Goal: Task Accomplishment & Management: Manage account settings

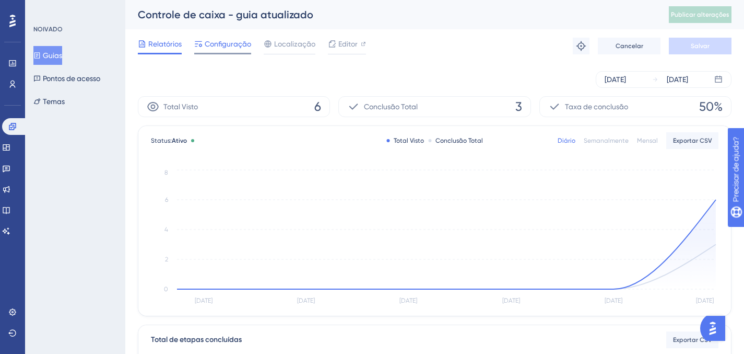
click at [221, 49] on span "Configuração" at bounding box center [228, 44] width 46 height 13
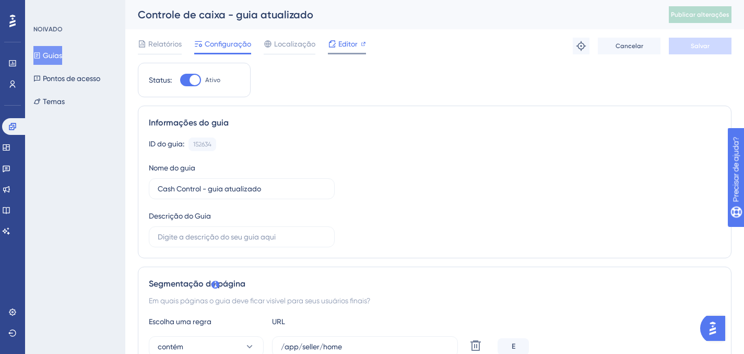
click at [348, 48] on font "Editor" at bounding box center [347, 44] width 19 height 8
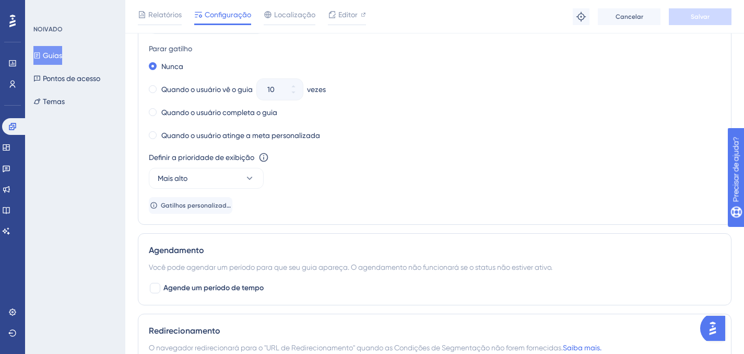
scroll to position [727, 0]
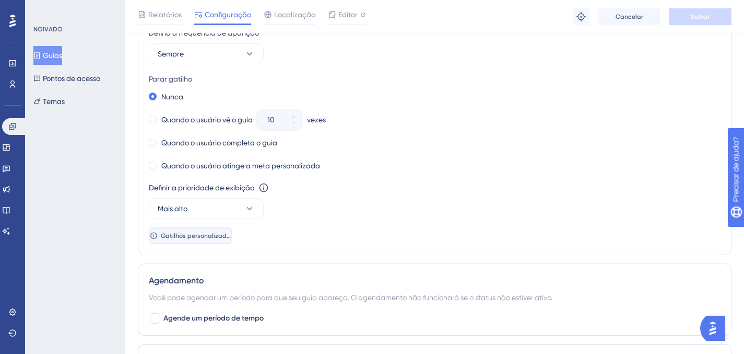
click at [221, 227] on button "Gatilhos personalizados" at bounding box center [191, 235] width 84 height 17
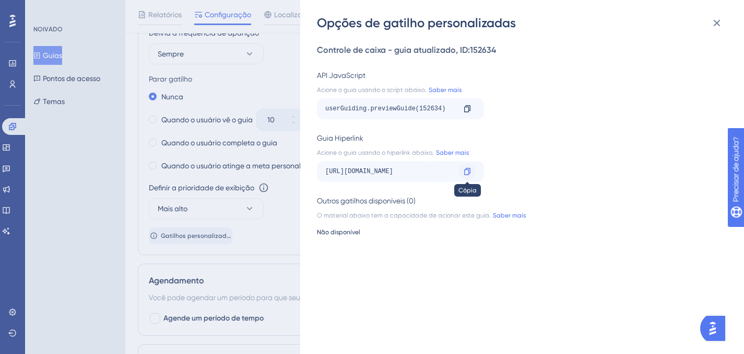
click at [468, 170] on icon at bounding box center [467, 171] width 8 height 8
click at [300, 172] on div "Opções de gatilho personalizadas Controle de caixa - guia atualizado , ID: 1526…" at bounding box center [522, 177] width 444 height 354
click at [275, 171] on div "Opções de gatilho personalizadas Controle de caixa - guia atualizado , ID: 1526…" at bounding box center [372, 177] width 744 height 354
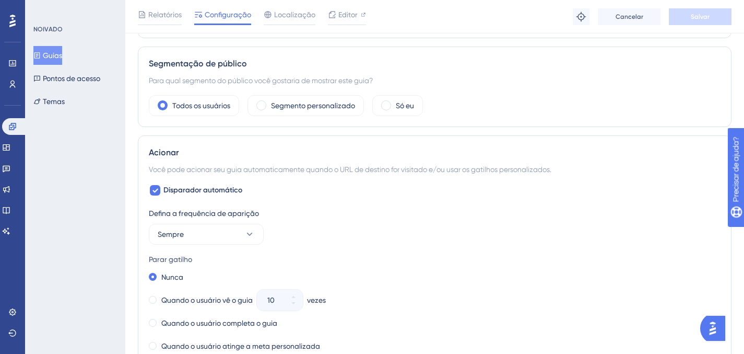
scroll to position [772, 0]
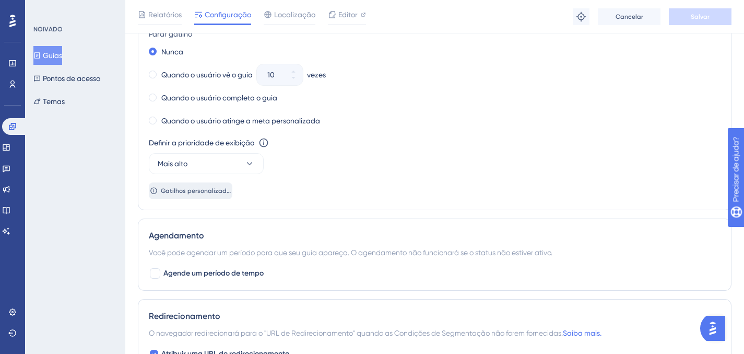
click at [217, 192] on font "Gatilhos personalizados" at bounding box center [197, 190] width 73 height 7
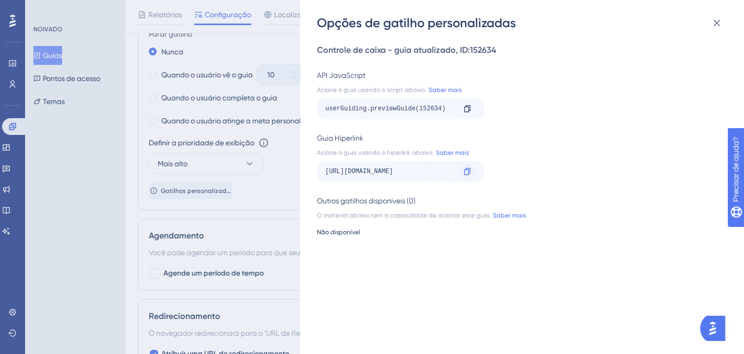
click at [467, 175] on div at bounding box center [467, 171] width 17 height 17
click at [717, 20] on icon at bounding box center [717, 23] width 13 height 13
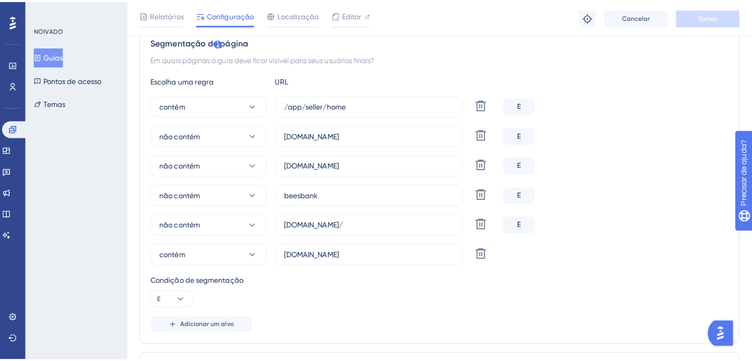
scroll to position [0, 0]
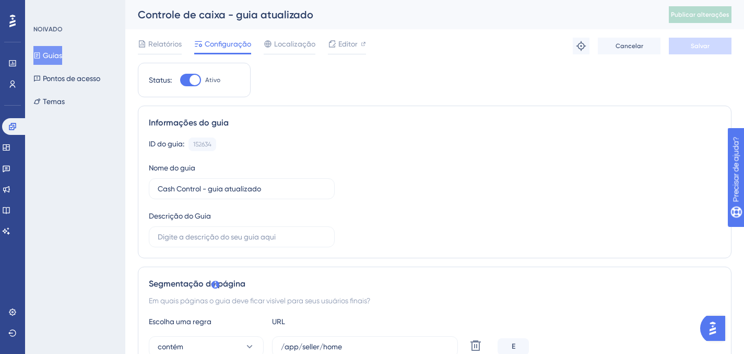
click at [194, 81] on div at bounding box center [195, 80] width 10 height 10
click at [180, 80] on input "Ativo" at bounding box center [180, 80] width 1 height 1
checkbox input "false"
click at [683, 41] on button "Salvar" at bounding box center [700, 46] width 63 height 17
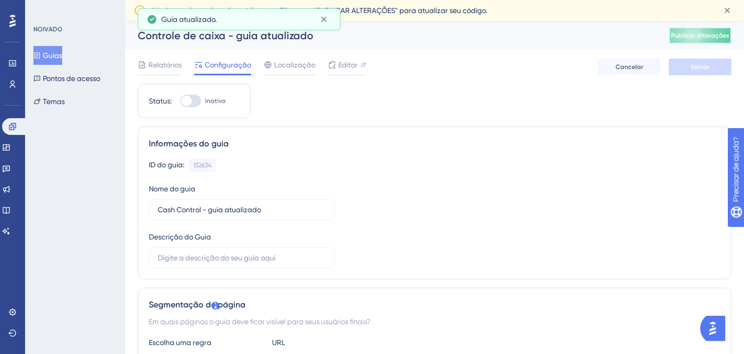
click at [720, 38] on font "Publicar alterações" at bounding box center [700, 35] width 58 height 7
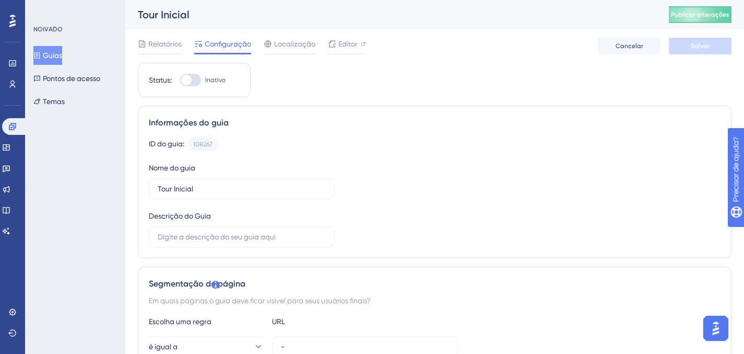
click at [62, 57] on font "Guias" at bounding box center [52, 55] width 19 height 8
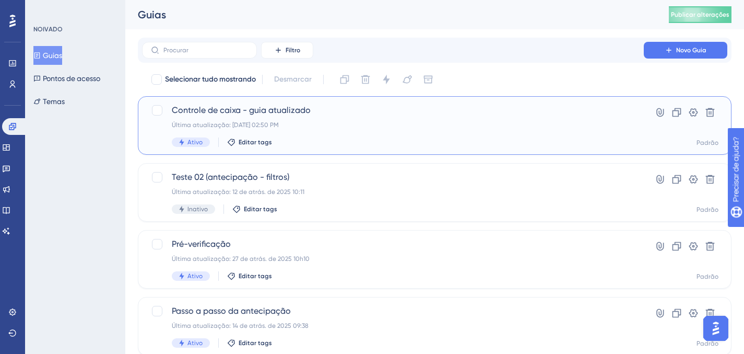
click at [353, 138] on div "Ativo Editar tags" at bounding box center [393, 141] width 442 height 9
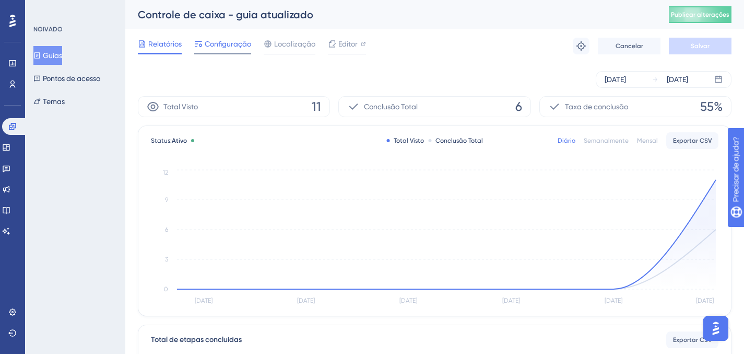
click at [225, 44] on font "Configuração" at bounding box center [228, 44] width 46 height 8
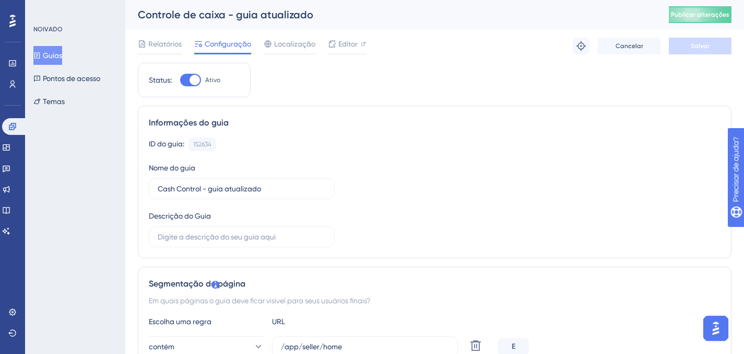
click at [194, 75] on div at bounding box center [195, 80] width 10 height 10
click at [180, 80] on input "Ativo" at bounding box center [180, 80] width 1 height 1
checkbox input "false"
click at [711, 48] on button "Salvar" at bounding box center [700, 46] width 63 height 17
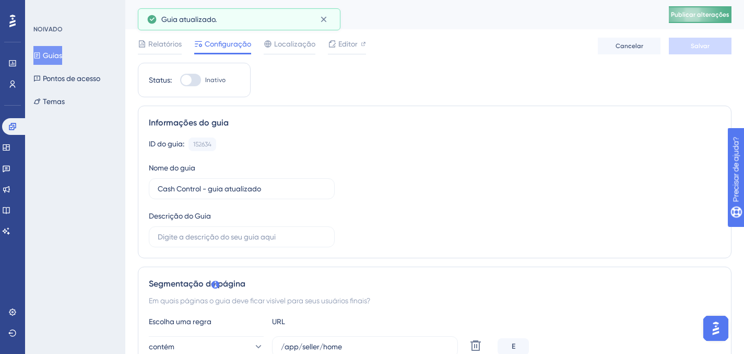
click at [708, 14] on font "Publicar alterações" at bounding box center [700, 14] width 58 height 7
click at [321, 14] on icon at bounding box center [324, 19] width 10 height 10
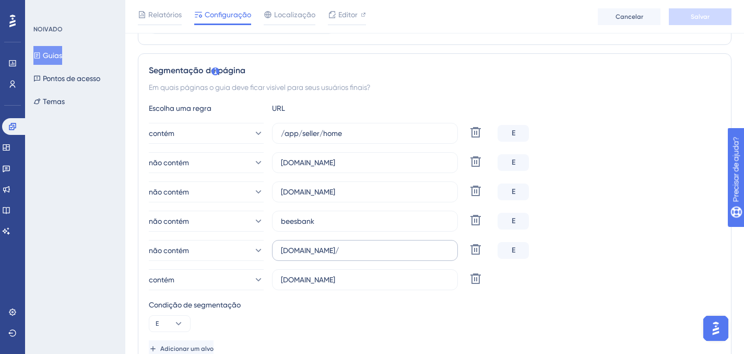
scroll to position [258, 0]
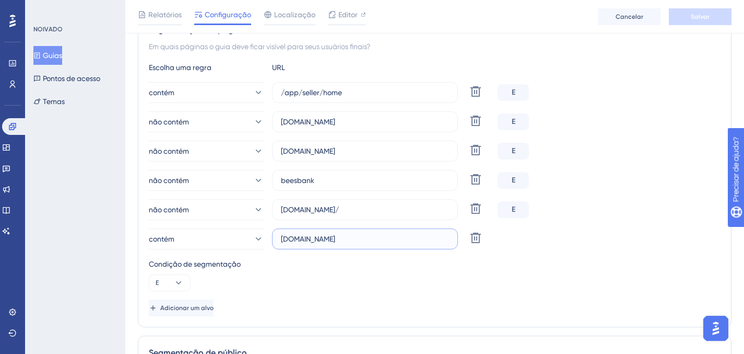
click at [282, 238] on input "[DOMAIN_NAME]" at bounding box center [365, 238] width 168 height 11
type input "app.caco.tech"
click at [682, 16] on button "Salvar" at bounding box center [700, 16] width 63 height 17
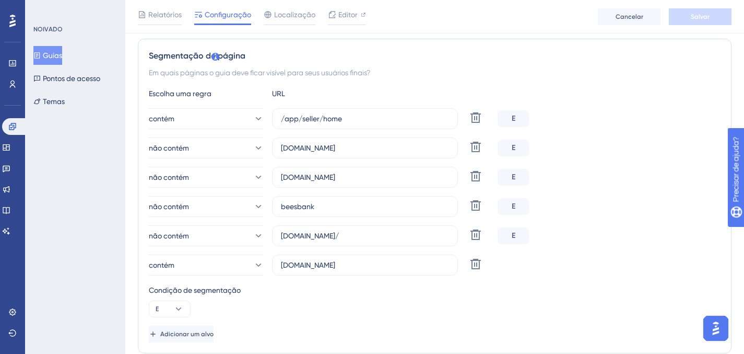
scroll to position [232, 0]
click at [10, 129] on icon at bounding box center [12, 126] width 7 height 7
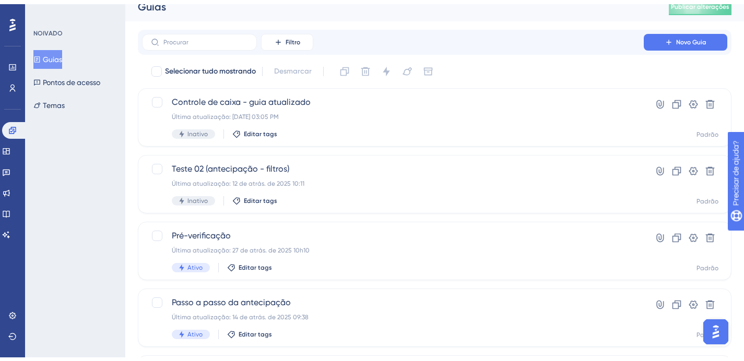
scroll to position [210, 0]
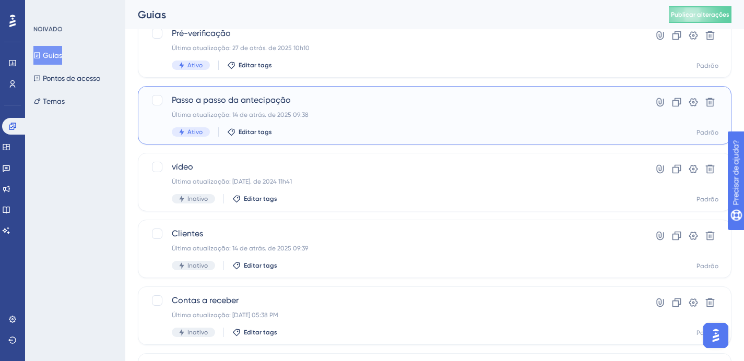
click at [364, 119] on div "Passo a passo da antecipação Última atualização: 14 de atrás. de 2025 09:38 Ati…" at bounding box center [393, 115] width 442 height 43
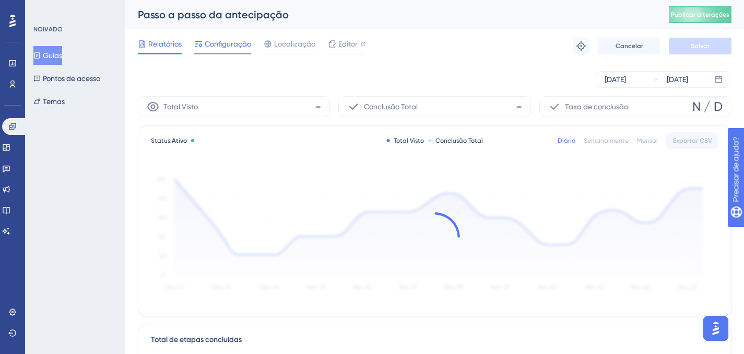
click at [230, 44] on font "Configuração" at bounding box center [228, 44] width 46 height 8
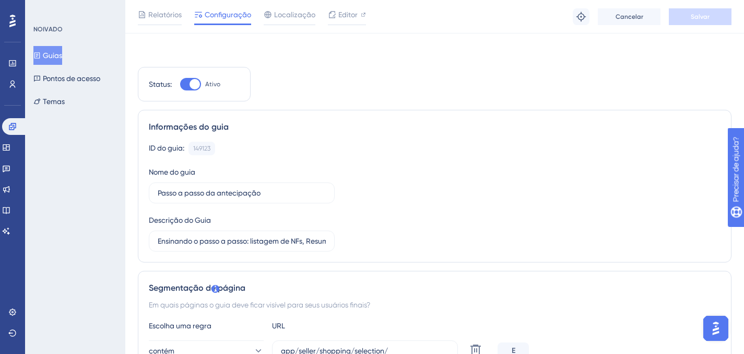
scroll to position [173, 0]
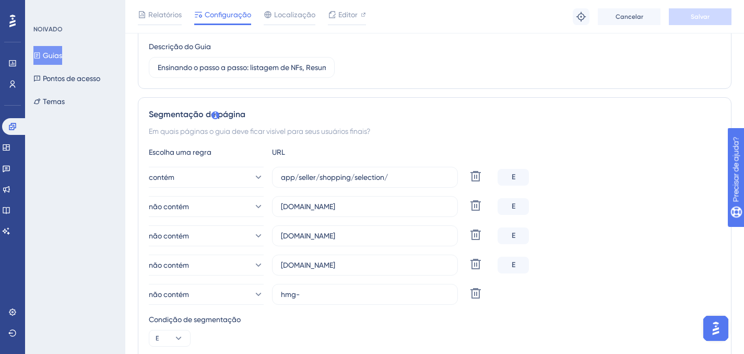
click at [58, 52] on font "Guias" at bounding box center [52, 55] width 19 height 8
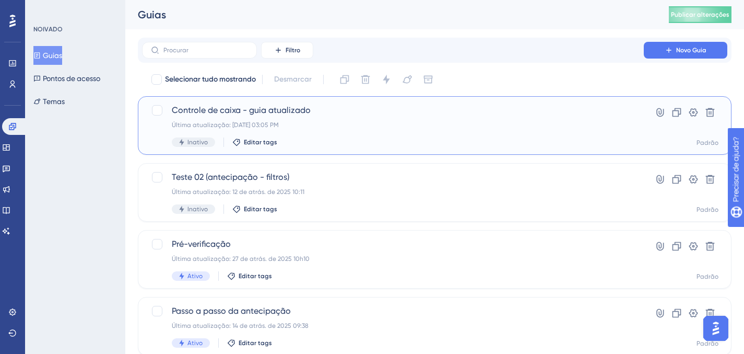
click at [370, 133] on div "Controle de caixa - guia atualizado Última atualização: 30 de set. de 2025 03:0…" at bounding box center [393, 125] width 442 height 43
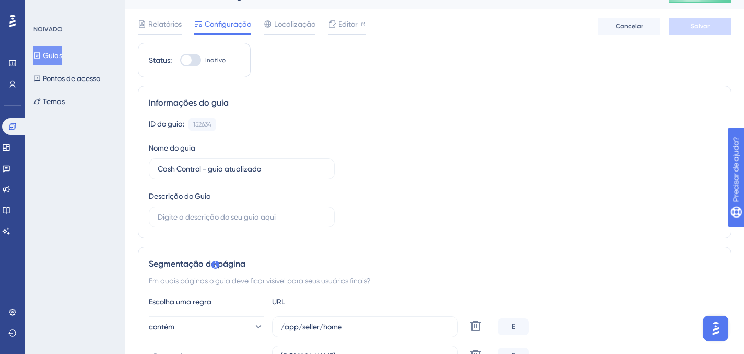
scroll to position [220, 0]
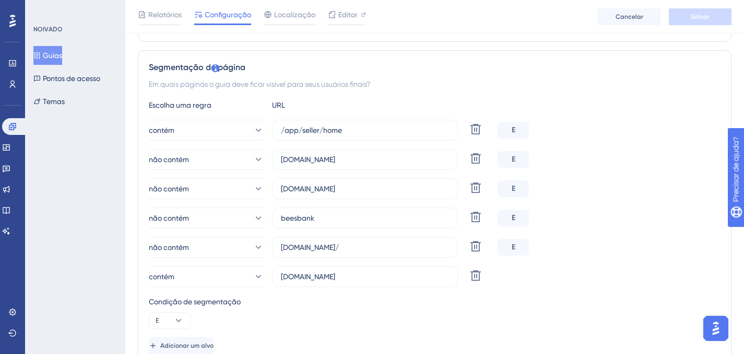
click at [396, 301] on div "Condição de segmentação" at bounding box center [435, 301] width 572 height 13
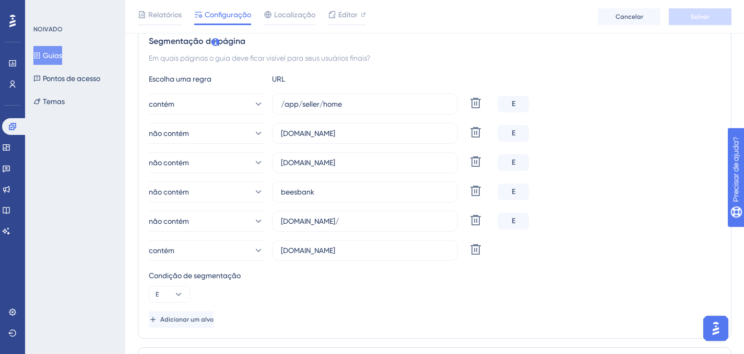
scroll to position [250, 0]
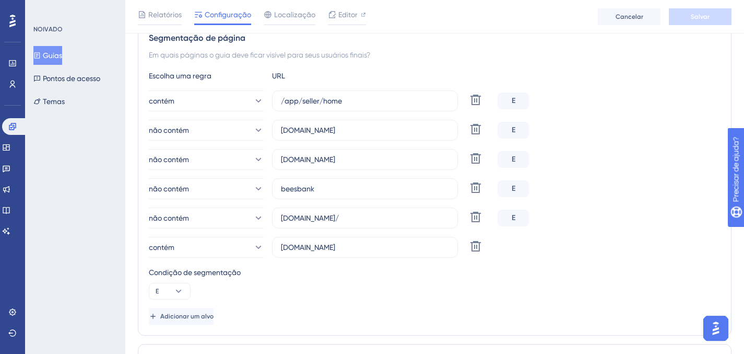
click at [624, 241] on div "contém app.caco.tech Excluir" at bounding box center [435, 247] width 572 height 21
drag, startPoint x: 360, startPoint y: 97, endPoint x: 263, endPoint y: 80, distance: 98.1
click at [263, 80] on div "Escolha uma regra URL contém /app/seller/home Excluir E não contém monkey.credi…" at bounding box center [435, 196] width 572 height 255
click at [360, 245] on input "app.caco.tech" at bounding box center [365, 246] width 168 height 11
paste input "/app/seller/home"
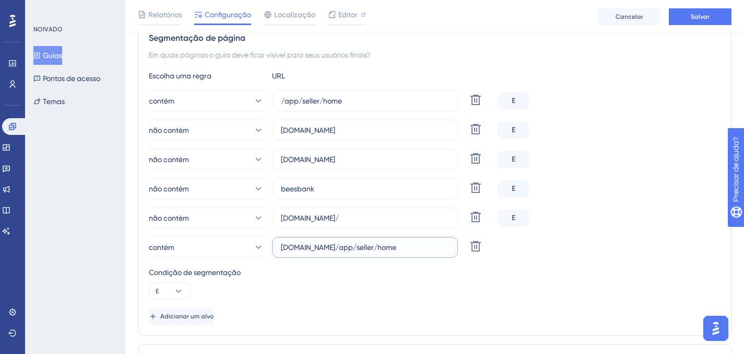
type input "app.caco.tech"
click at [359, 283] on div "Condição de segmentação E" at bounding box center [435, 282] width 572 height 33
click at [212, 321] on button "Adicionar um alvo" at bounding box center [181, 316] width 65 height 17
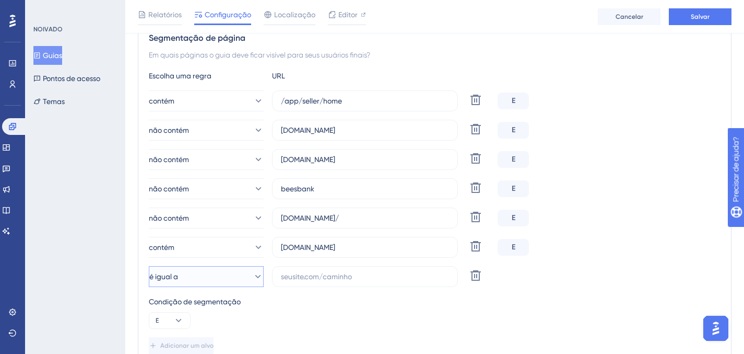
click at [217, 283] on button "é igual a" at bounding box center [206, 276] width 115 height 21
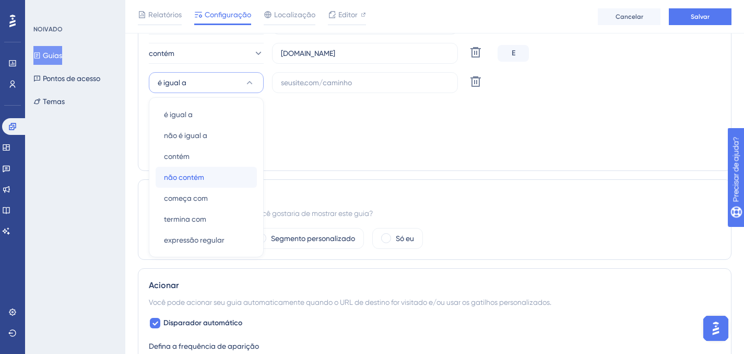
click at [218, 176] on div "não contém não contém" at bounding box center [206, 177] width 85 height 21
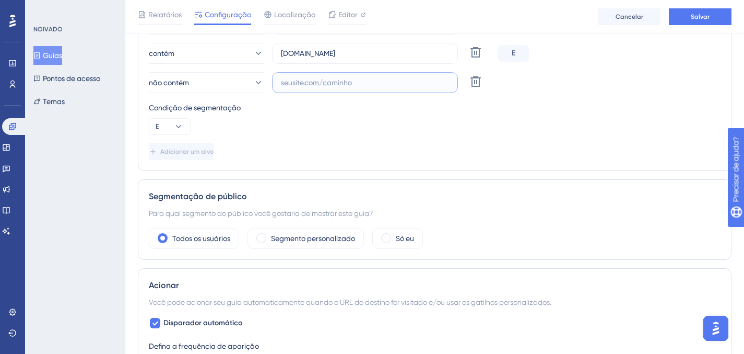
click at [318, 85] on input "text" at bounding box center [365, 82] width 168 height 11
type input "-hmg"
click at [376, 138] on div "Escolha uma regra URL contém /app/seller/home Excluir E não contém monkey.credi…" at bounding box center [435, 18] width 572 height 284
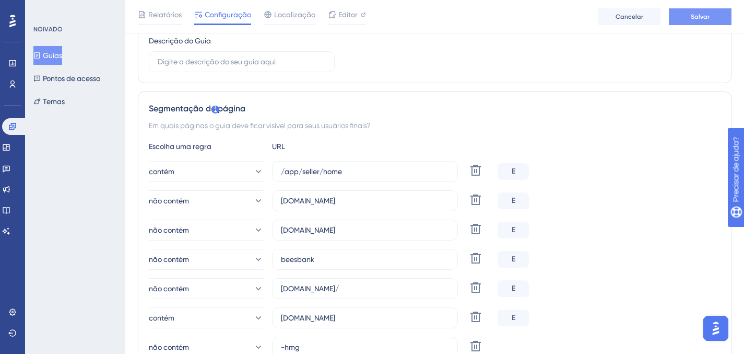
scroll to position [178, 0]
click at [706, 18] on font "Salvar" at bounding box center [700, 16] width 19 height 7
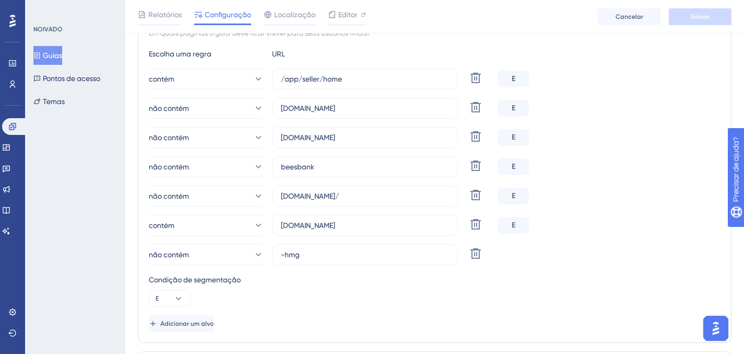
scroll to position [254, 0]
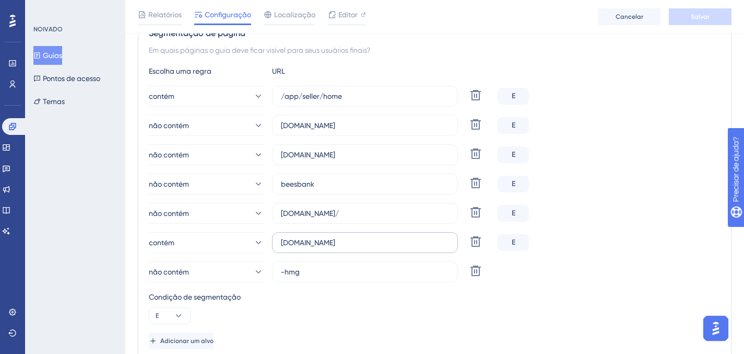
click at [394, 233] on label "app.caco.tech" at bounding box center [365, 242] width 186 height 21
click at [394, 237] on input "app.caco.tech" at bounding box center [365, 242] width 168 height 11
click at [394, 233] on label "app.caco.tech" at bounding box center [365, 242] width 186 height 21
click at [394, 237] on input "app.caco.tech" at bounding box center [365, 242] width 168 height 11
copy div "Excluir"
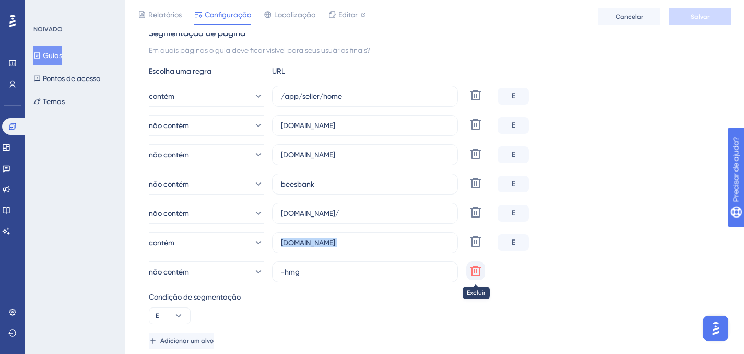
click at [481, 270] on icon at bounding box center [476, 270] width 13 height 13
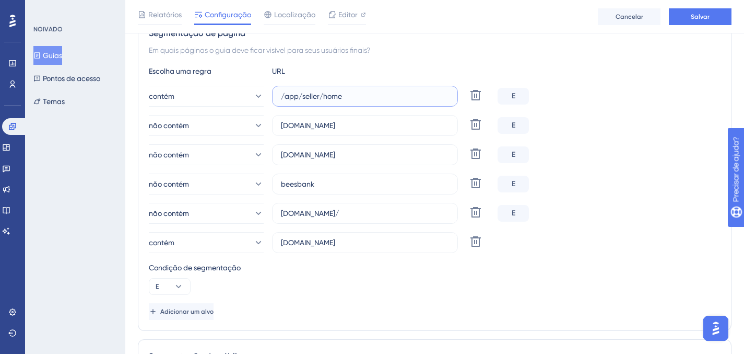
click at [384, 98] on input "/app/seller/home" at bounding box center [365, 95] width 168 height 11
click at [470, 97] on icon at bounding box center [476, 95] width 13 height 13
type input "[DOMAIN_NAME]"
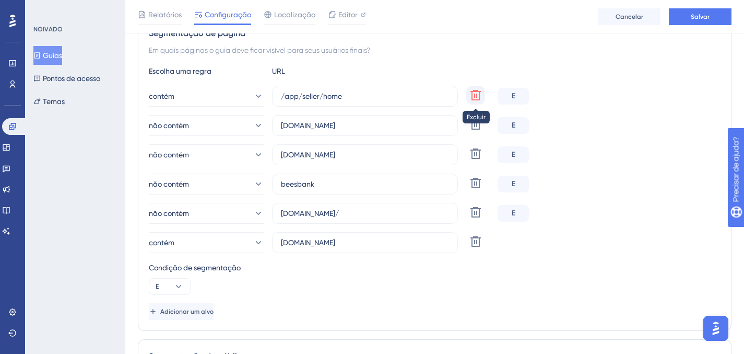
type input "[DOMAIN_NAME]"
type input "beesbank"
type input "[DOMAIN_NAME]/"
type input "app.caco.tech"
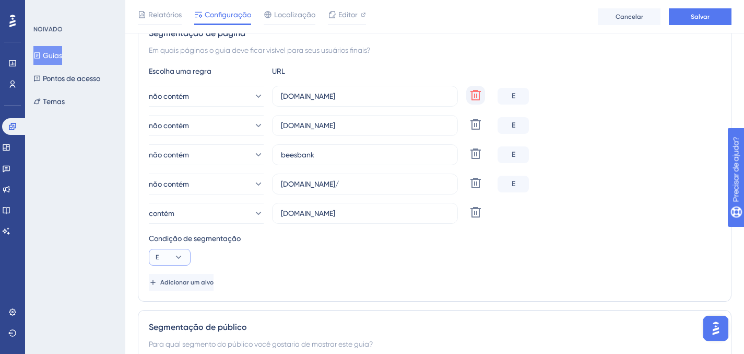
click at [169, 263] on button "E" at bounding box center [170, 257] width 42 height 17
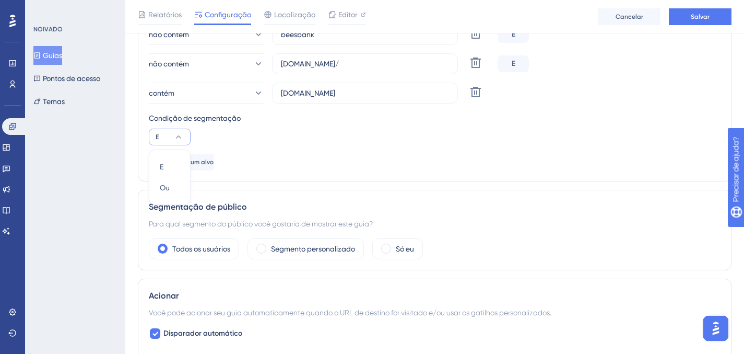
click at [220, 124] on div "Condição de segmentação E E E Ou Ou" at bounding box center [435, 128] width 572 height 33
click at [216, 159] on button "Adicionar um alvo" at bounding box center [182, 162] width 67 height 17
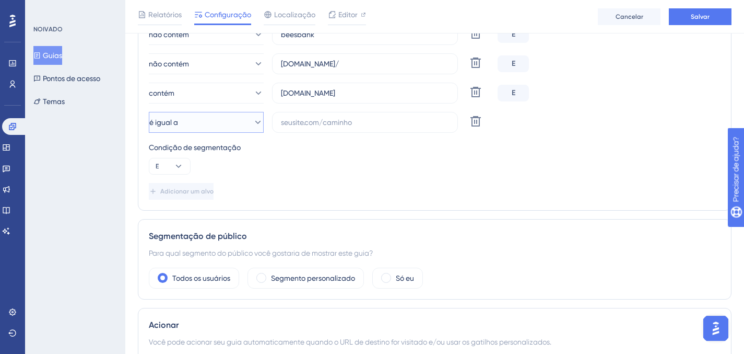
click at [253, 118] on icon at bounding box center [258, 122] width 10 height 10
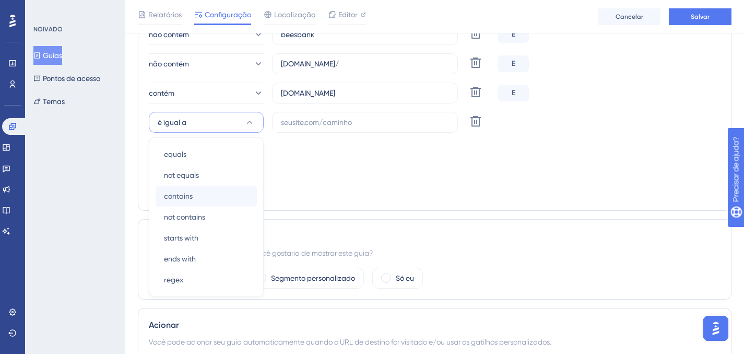
scroll to position [414, 0]
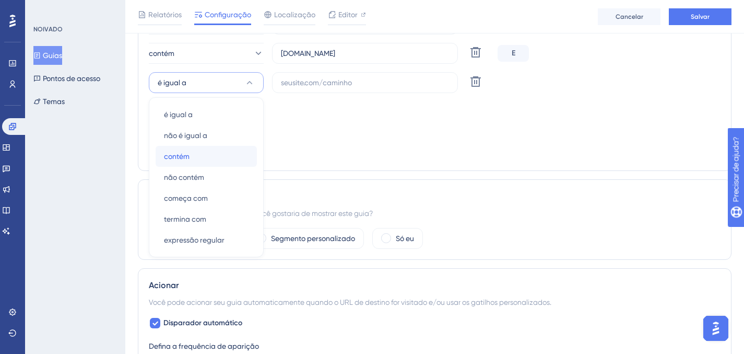
click at [238, 155] on div "contém contém" at bounding box center [206, 156] width 85 height 21
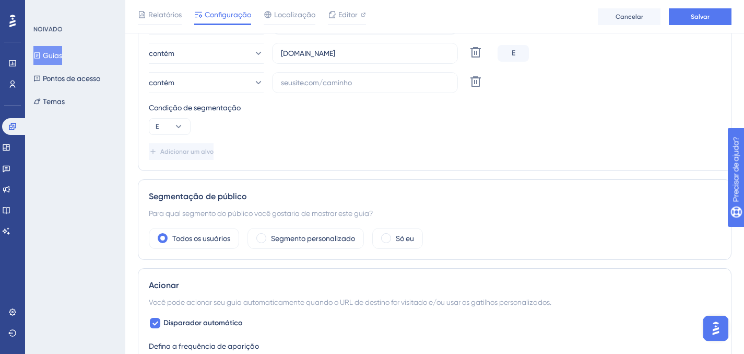
click at [302, 71] on div "não contém monkey.credit Excluir E não contém riscosacado.itau.com.br Excluir E…" at bounding box center [435, 9] width 572 height 167
click at [306, 79] on input "text" at bounding box center [365, 82] width 168 height 11
paste input "/app/seller/home"
type input "/app/seller/home"
click at [319, 114] on div "Condição de segmentação E" at bounding box center [435, 117] width 572 height 33
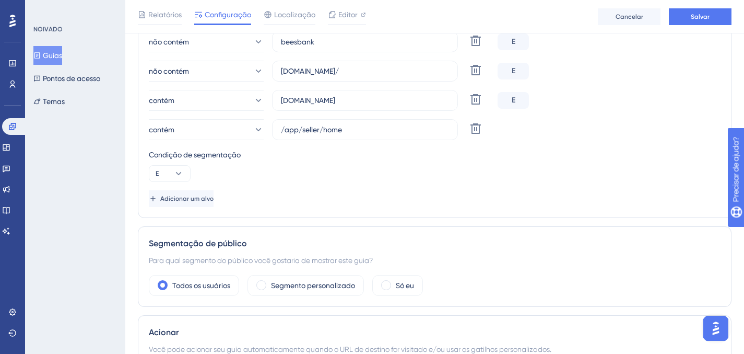
scroll to position [226, 0]
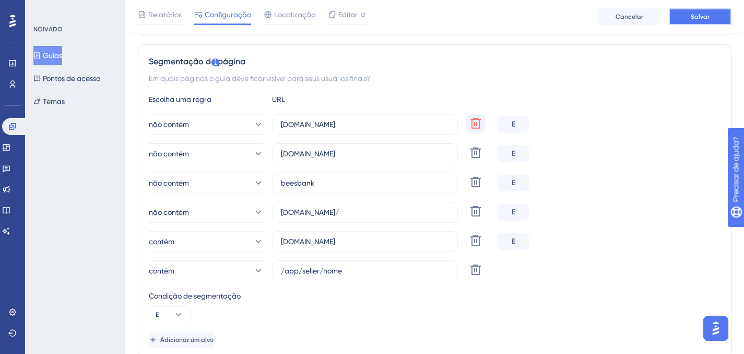
click at [688, 17] on button "Salvar" at bounding box center [700, 16] width 63 height 17
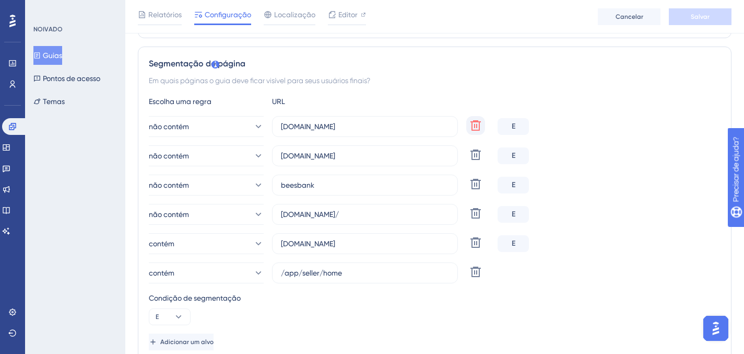
click at [602, 244] on div "contém app.caco.tech Excluir E" at bounding box center [435, 243] width 572 height 21
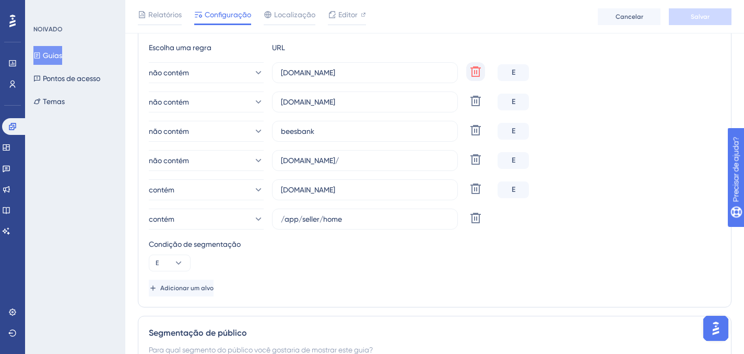
scroll to position [288, 0]
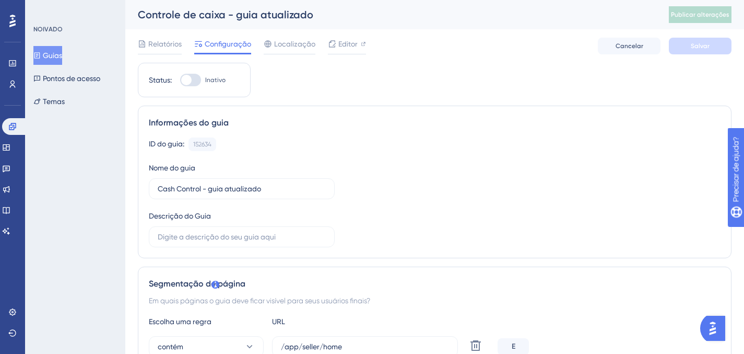
click at [191, 82] on div at bounding box center [186, 80] width 10 height 10
click at [180, 80] on input "Inativo" at bounding box center [180, 80] width 1 height 1
checkbox input "true"
click at [717, 43] on button "Salvar" at bounding box center [700, 46] width 63 height 17
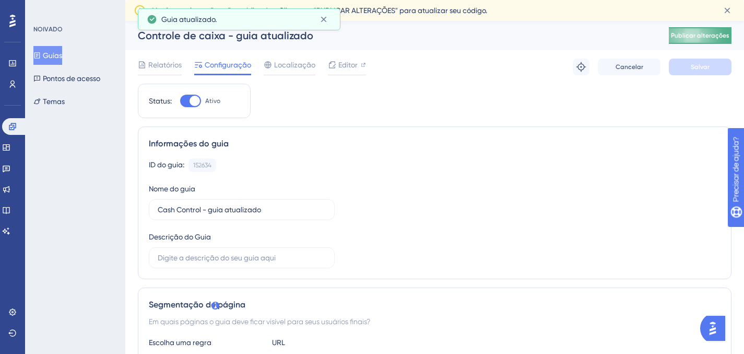
click at [713, 32] on font "Publicar alterações" at bounding box center [700, 35] width 58 height 7
